Goal: Obtain resource: Obtain resource

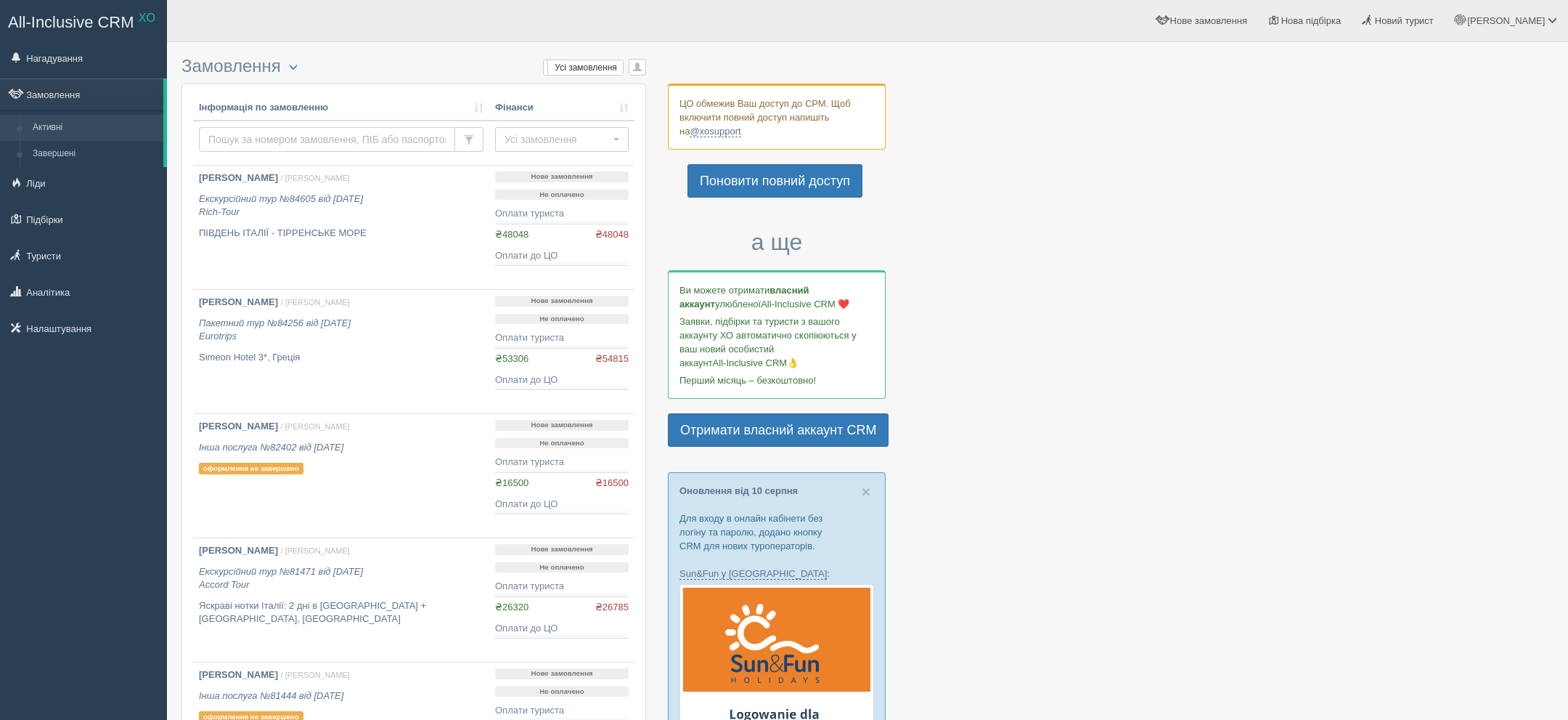
drag, startPoint x: 0, startPoint y: 0, endPoint x: 345, endPoint y: 146, distance: 374.6
click at [345, 146] on input "text" at bounding box center [327, 139] width 256 height 24
paste input "№64279"
type input "№64279"
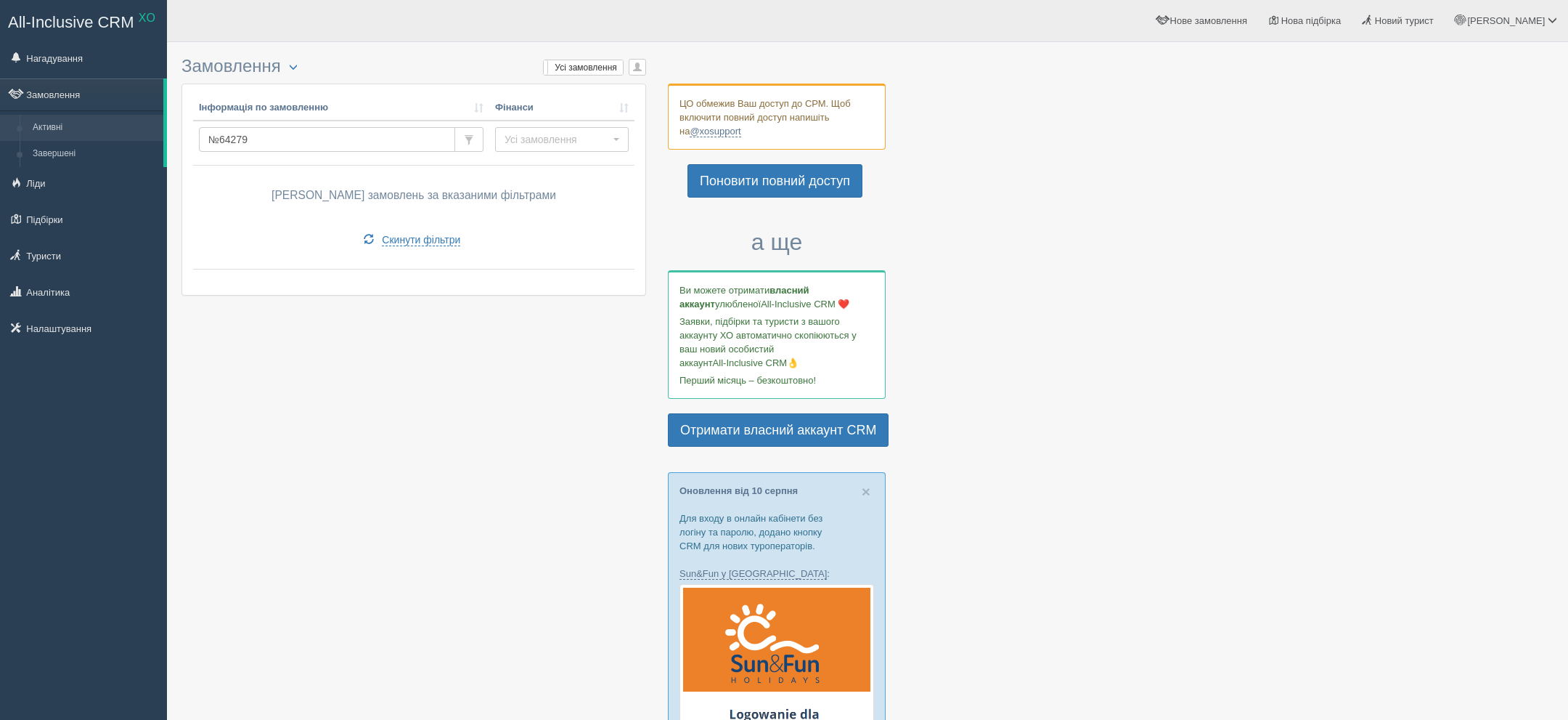
click at [262, 144] on input "№64279" at bounding box center [327, 139] width 256 height 24
click at [223, 141] on input "№64279" at bounding box center [327, 139] width 256 height 24
type input "64279"
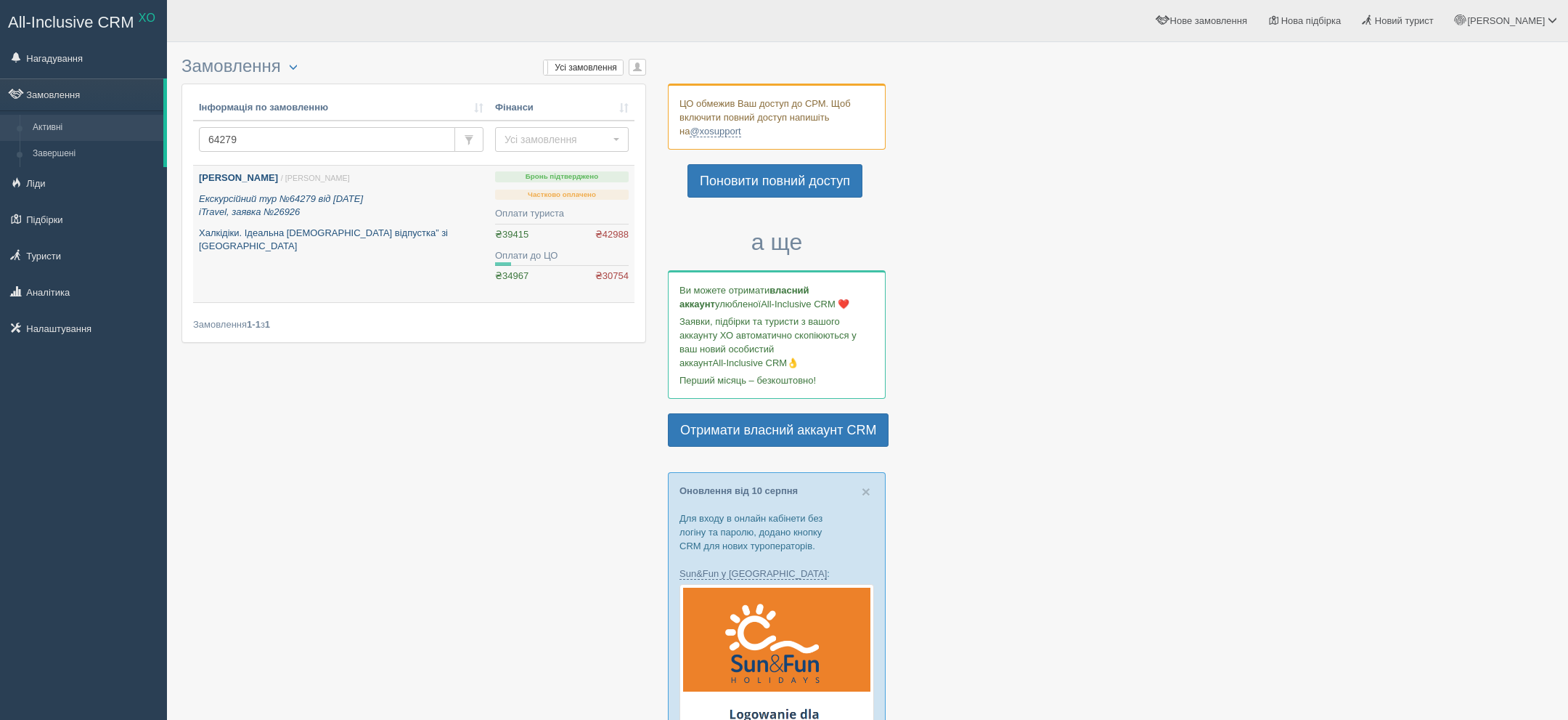
click at [437, 209] on p "Екскурсійний тур №64279 від 01.12.2024 iTravel, заявка №26926" at bounding box center [341, 206] width 284 height 27
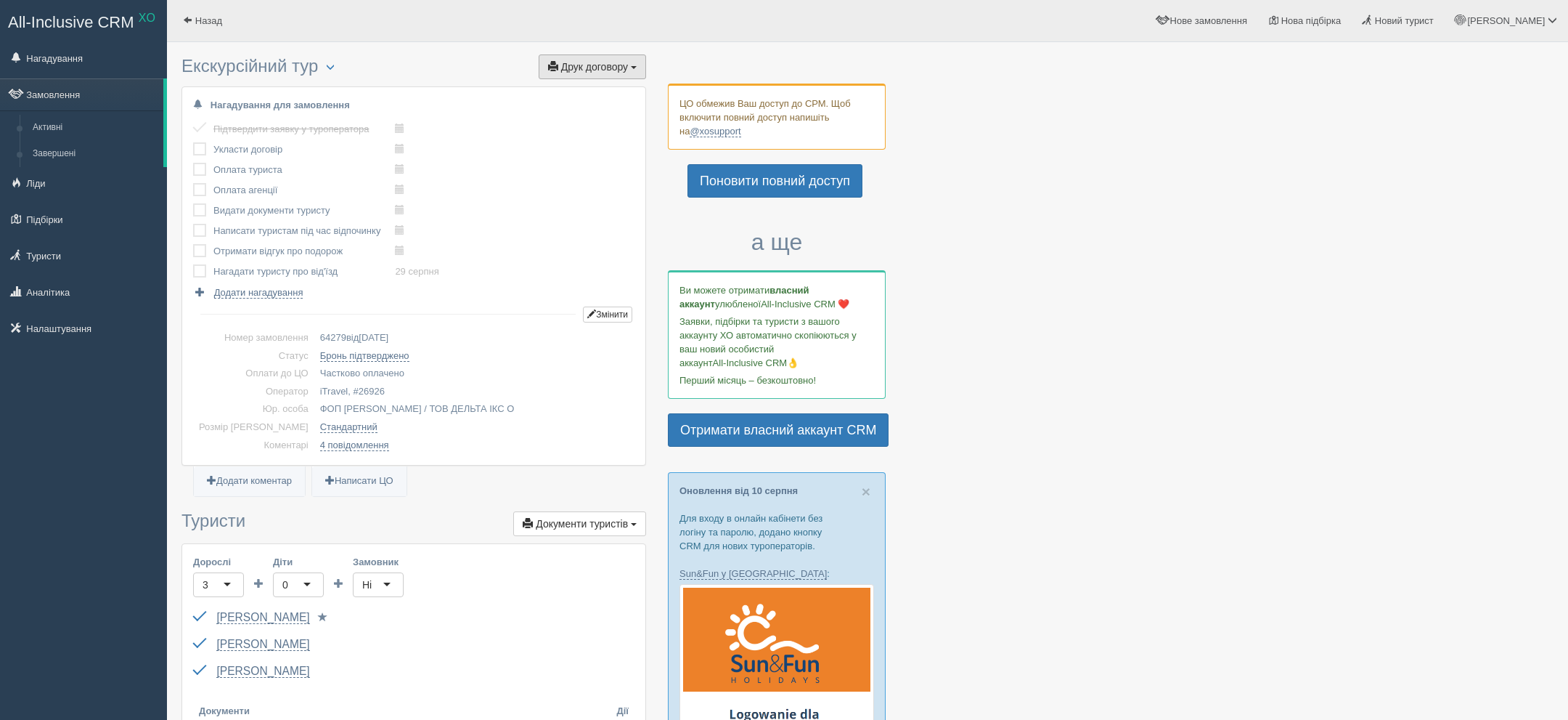
click at [592, 67] on span "Друк договору" at bounding box center [595, 66] width 66 height 12
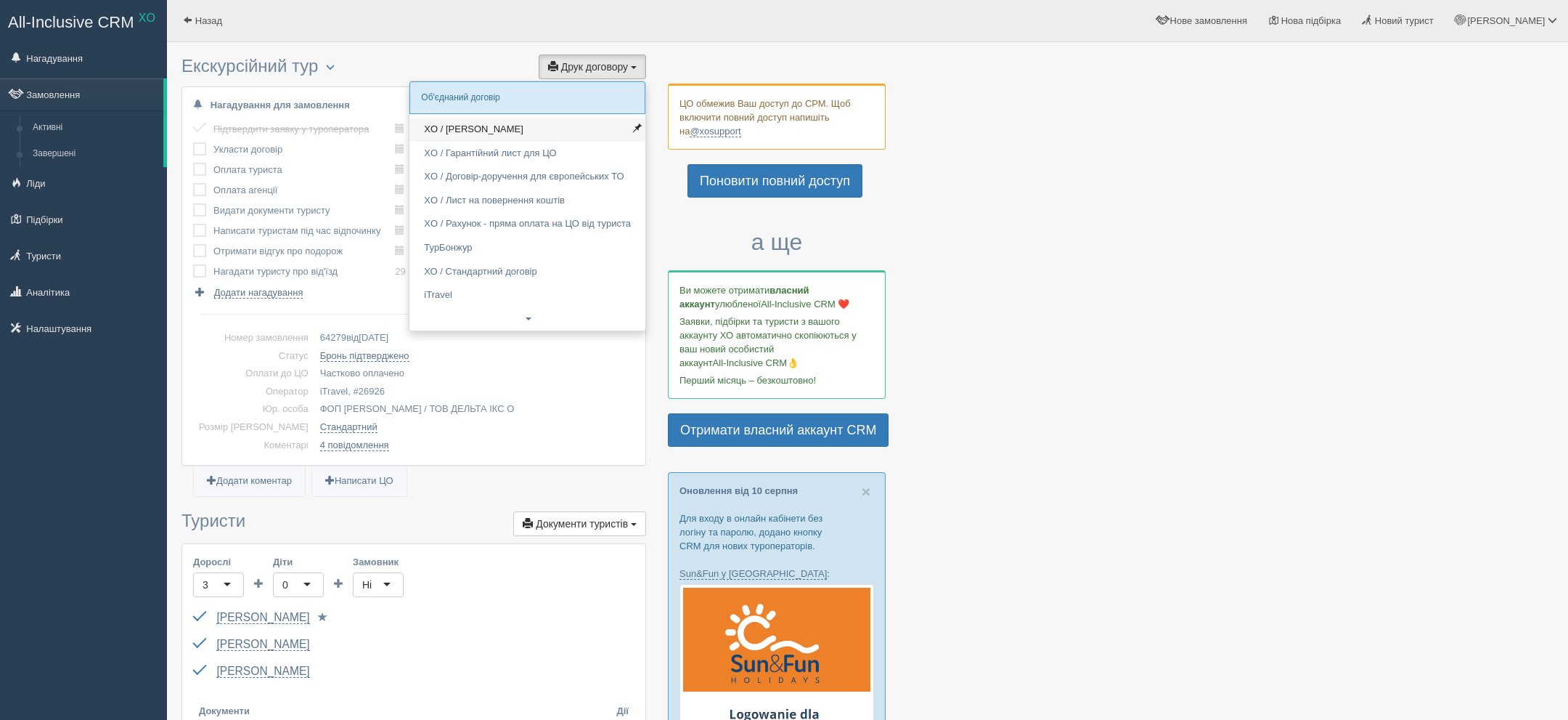
click at [503, 138] on link "XO / Ай Тревел" at bounding box center [527, 129] width 236 height 24
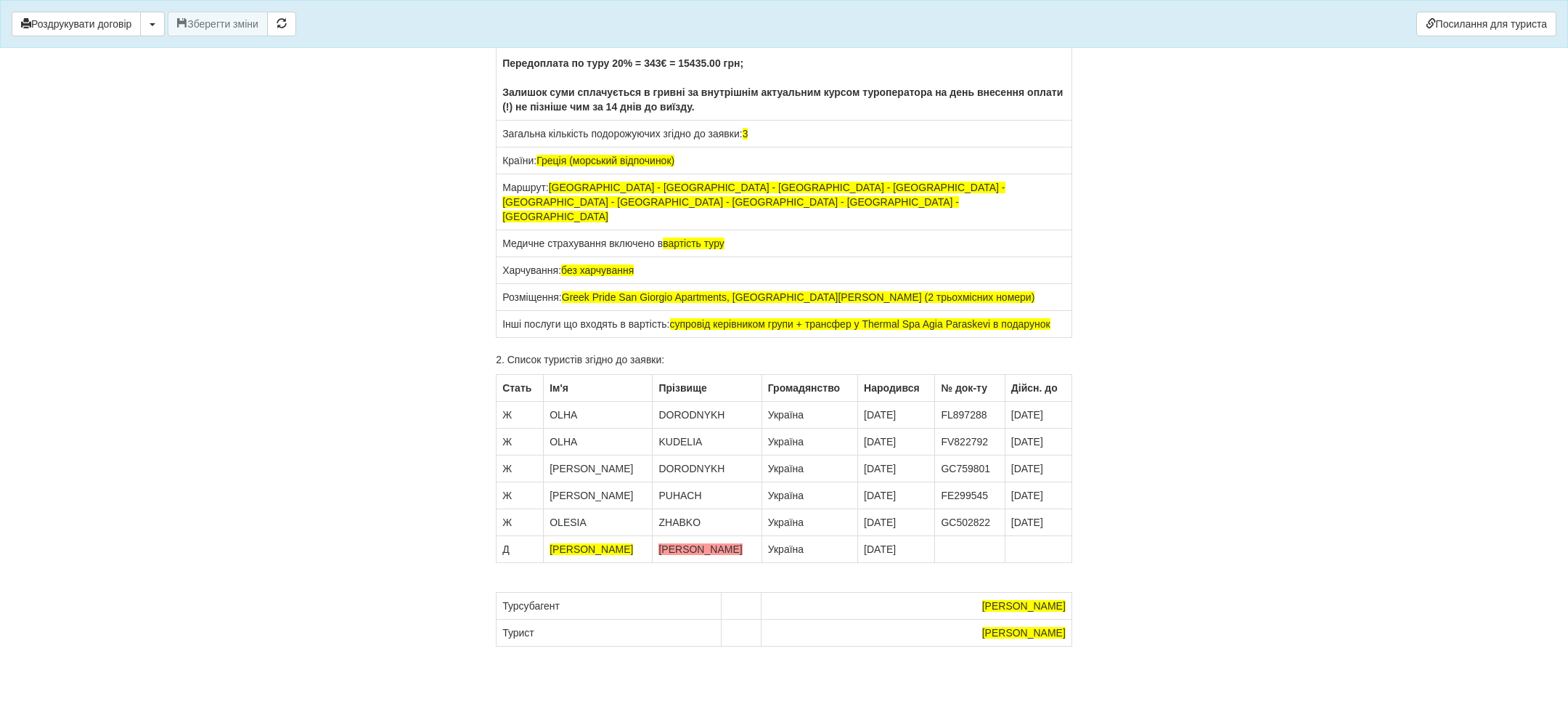
scroll to position [11475, 0]
drag, startPoint x: 503, startPoint y: 372, endPoint x: 883, endPoint y: 387, distance: 380.3
click at [883, 120] on td "Вартість туру: 32675 грн (за 2-х і дитину і 36715 грн за 3-х дорослиї + оплата …" at bounding box center [785, 64] width 576 height 114
copy td "Вартість туру: 32675 грн (за 2-х і дитину і 36715 грн за 3-х дорослиї + оплата …"
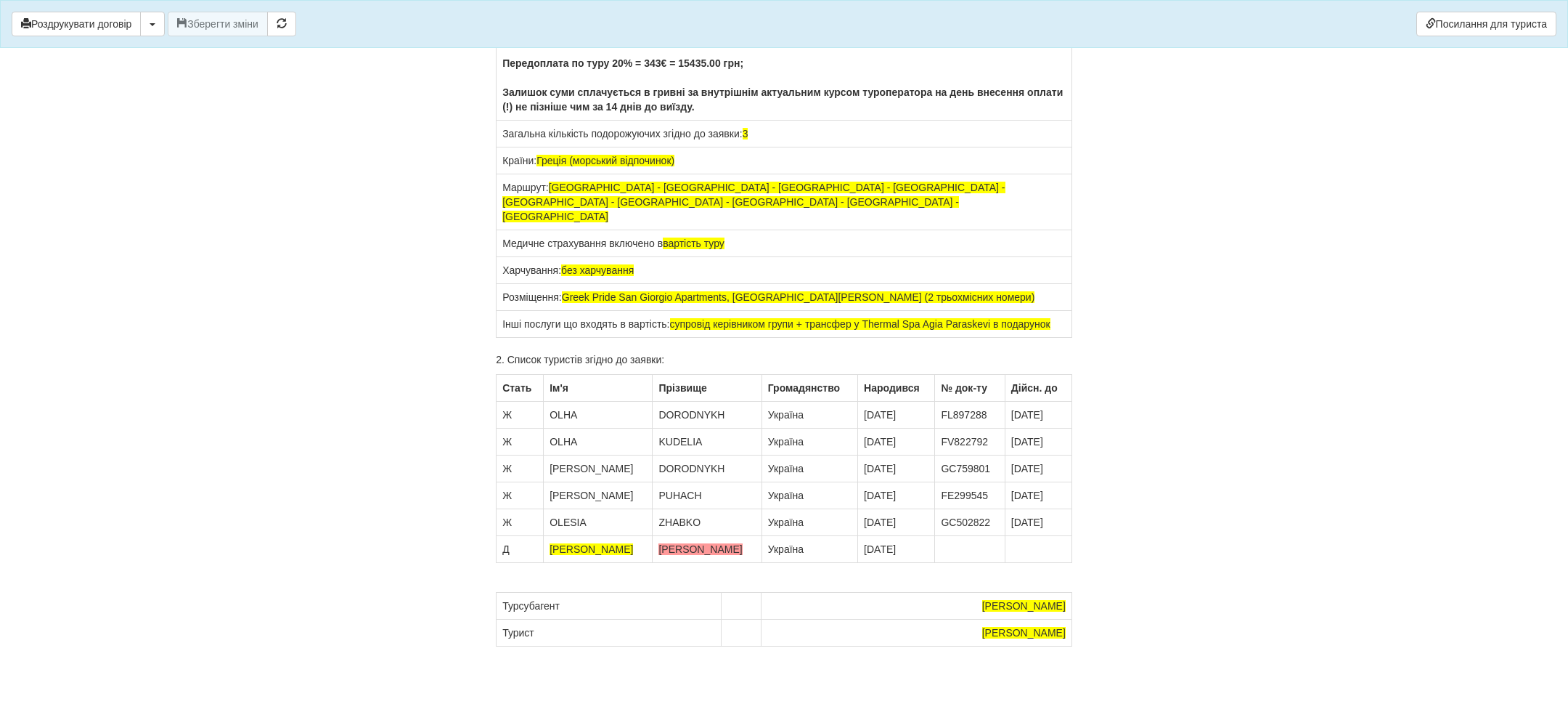
copy span "64279"
click at [800, 120] on td "Вартість туру: 32675 грн (за 2-х і дитину і 36715 грн за 3-х дорослиї + оплата …" at bounding box center [785, 64] width 576 height 114
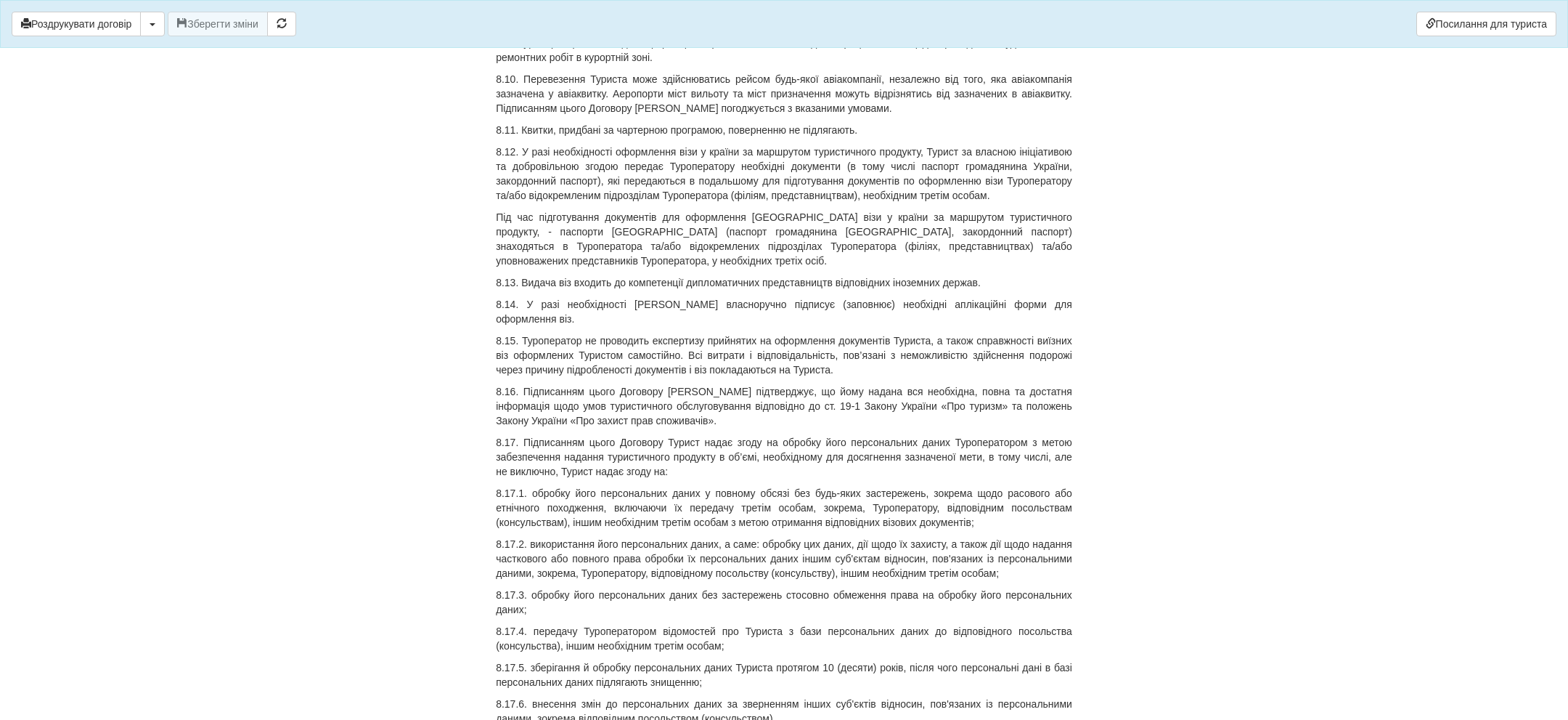
scroll to position [9271, 0]
